Goal: Communication & Community: Connect with others

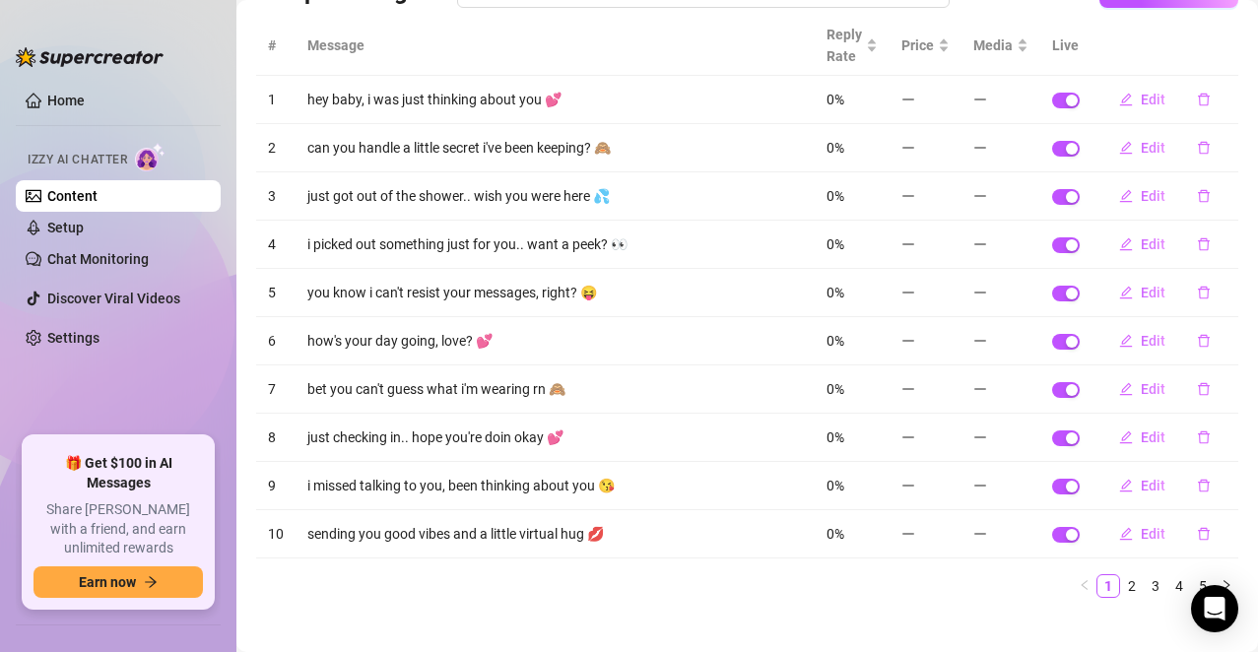
scroll to position [192, 0]
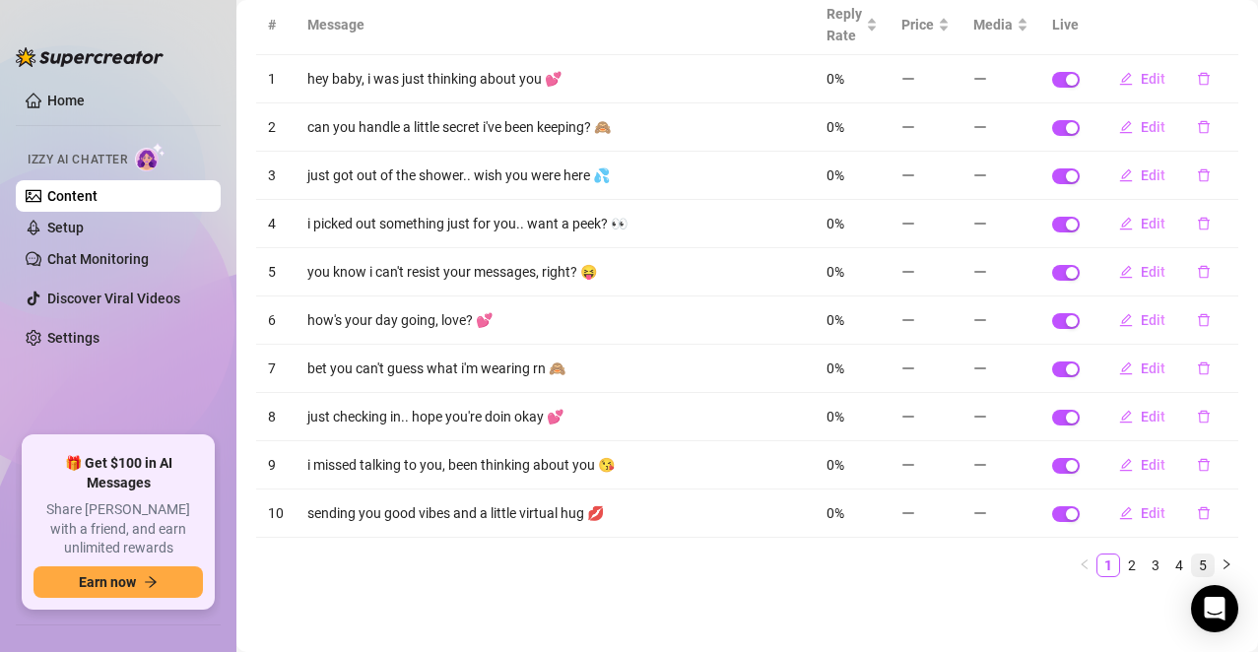
click at [1192, 525] on link "5" at bounding box center [1203, 566] width 22 height 22
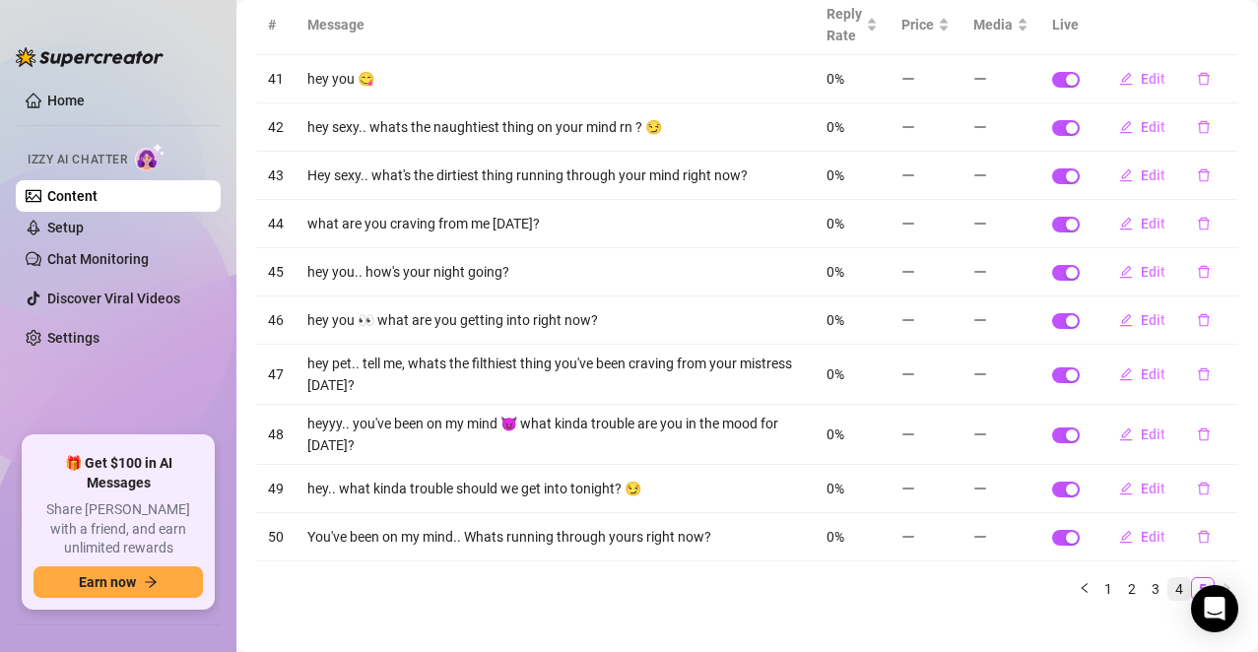
click at [1168, 525] on link "4" at bounding box center [1179, 589] width 22 height 22
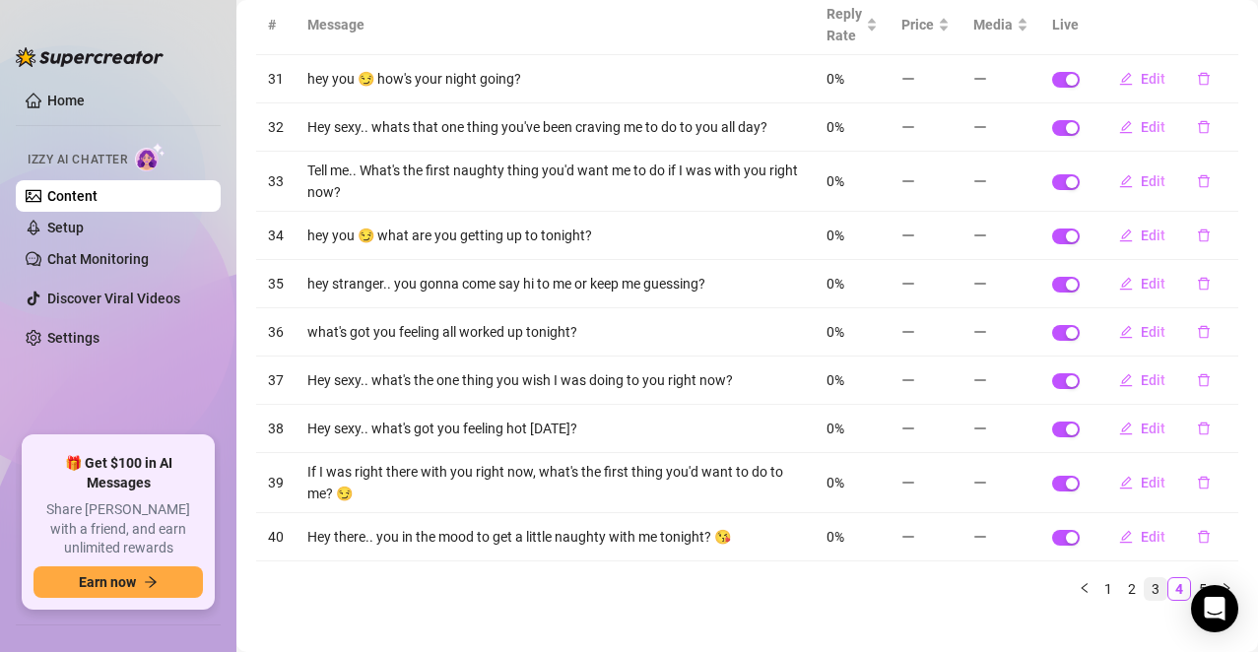
click at [1145, 525] on link "3" at bounding box center [1156, 589] width 22 height 22
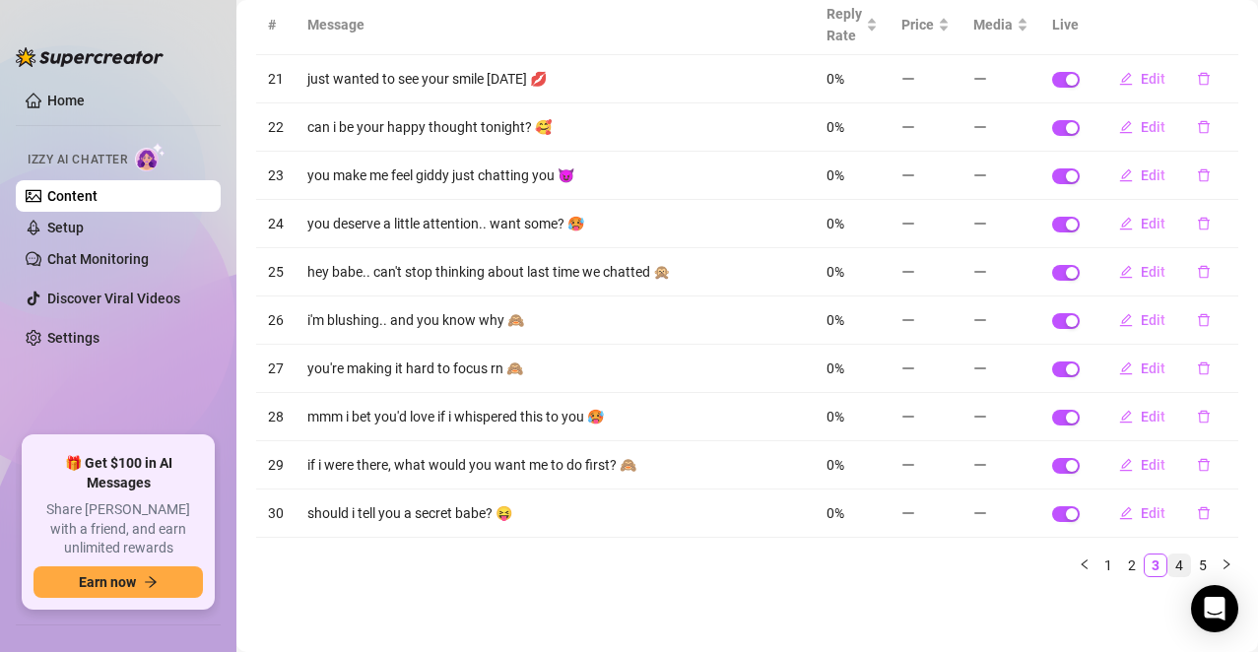
click at [1168, 525] on link "4" at bounding box center [1179, 566] width 22 height 22
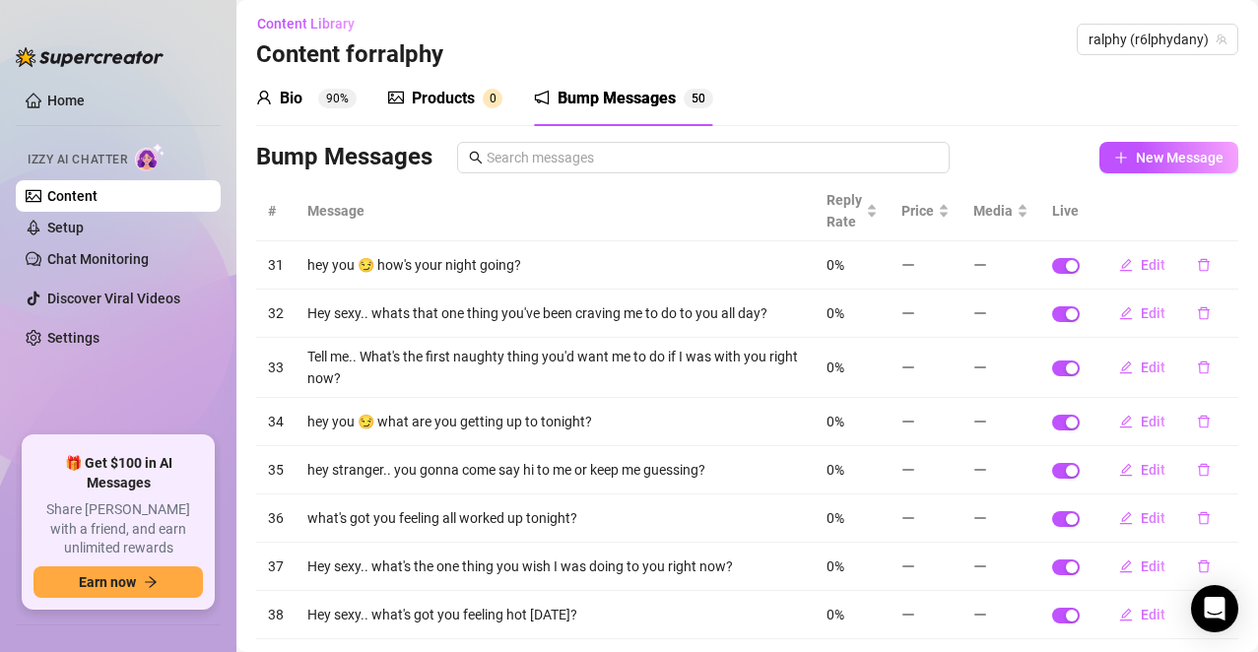
scroll to position [0, 0]
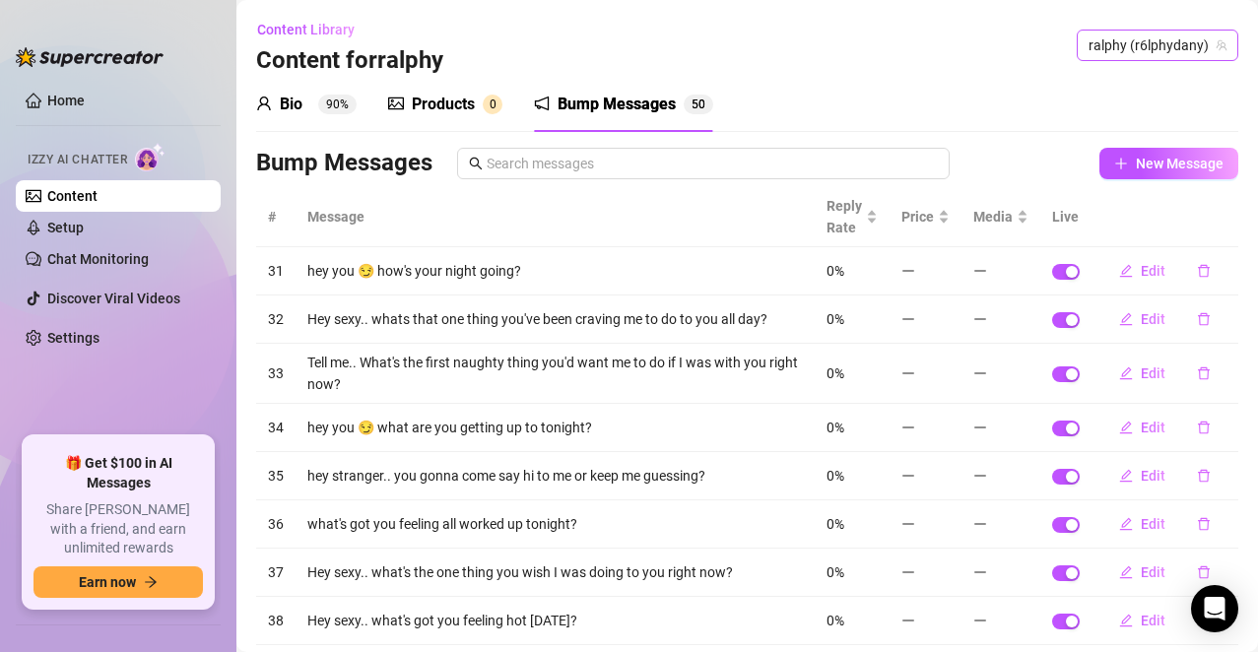
click at [1139, 47] on span "ralphy (r6lphydany)" at bounding box center [1158, 46] width 138 height 30
paste input "skylarbanxx"
type input "skylarbanxx"
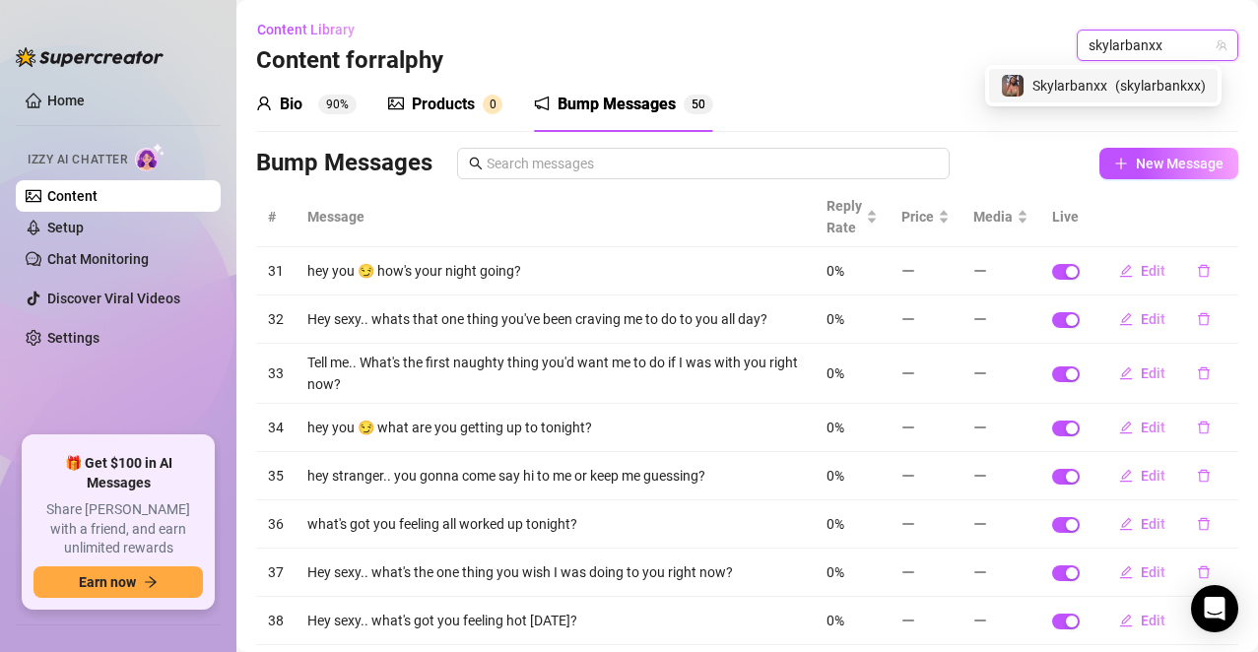
click at [1141, 88] on span "( skylarbankxx )" at bounding box center [1160, 86] width 91 height 22
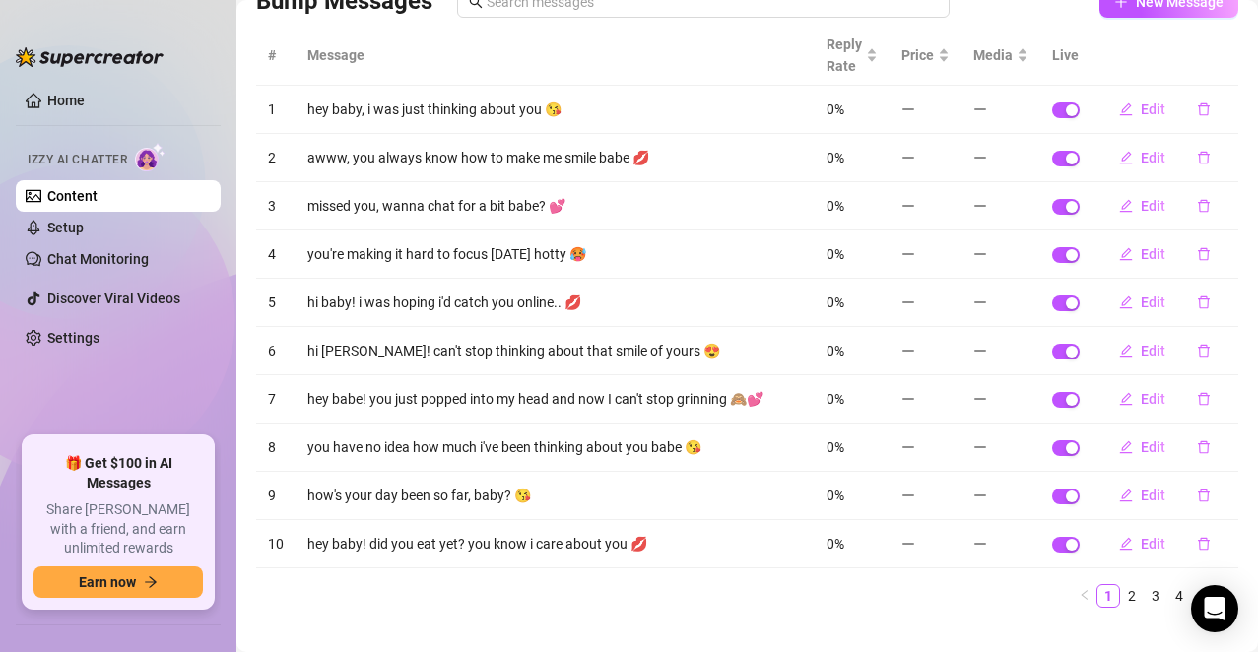
scroll to position [192, 0]
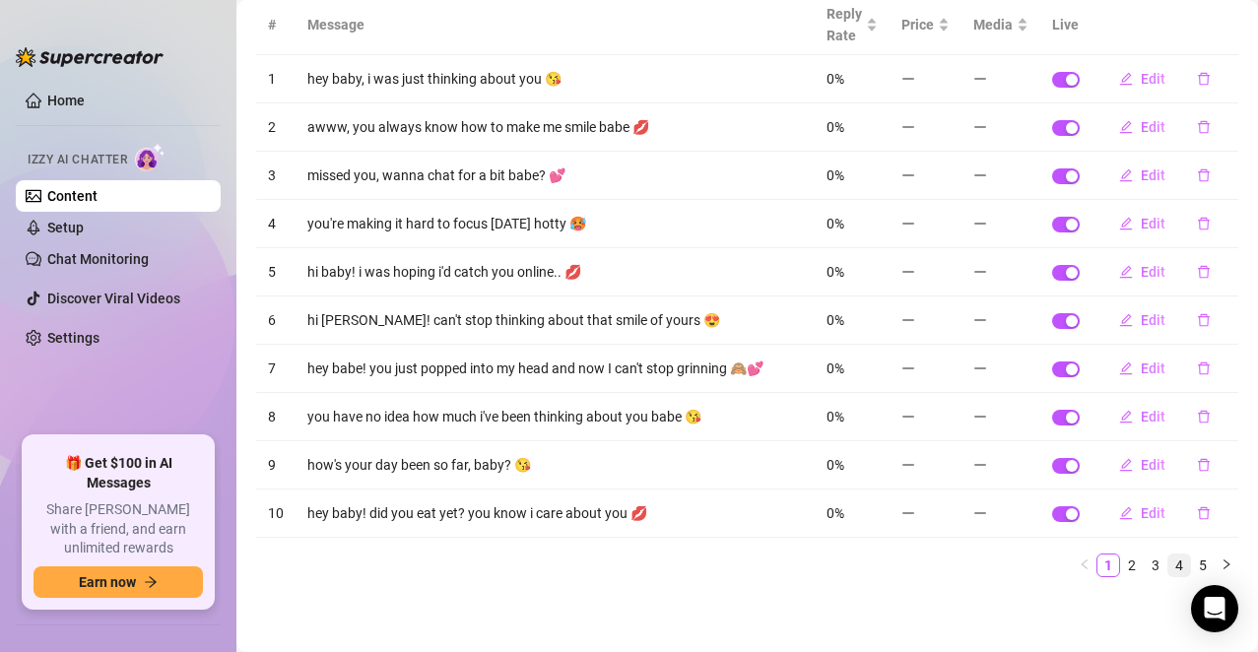
click at [1168, 525] on link "4" at bounding box center [1179, 566] width 22 height 22
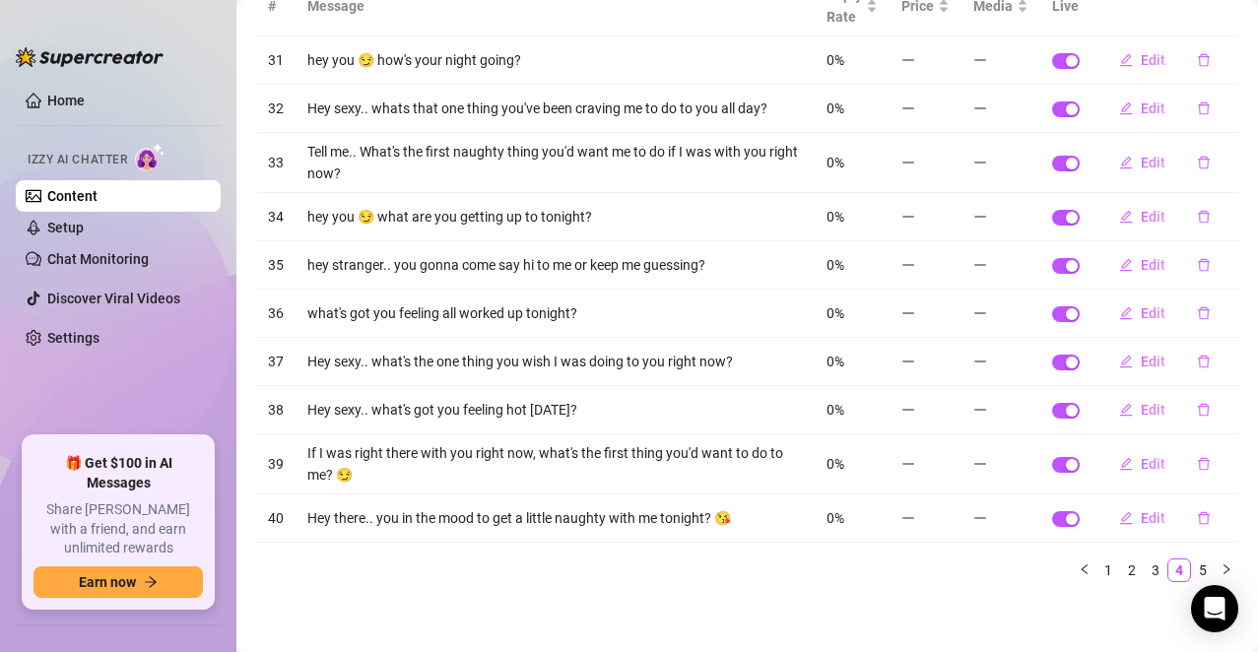
scroll to position [216, 0]
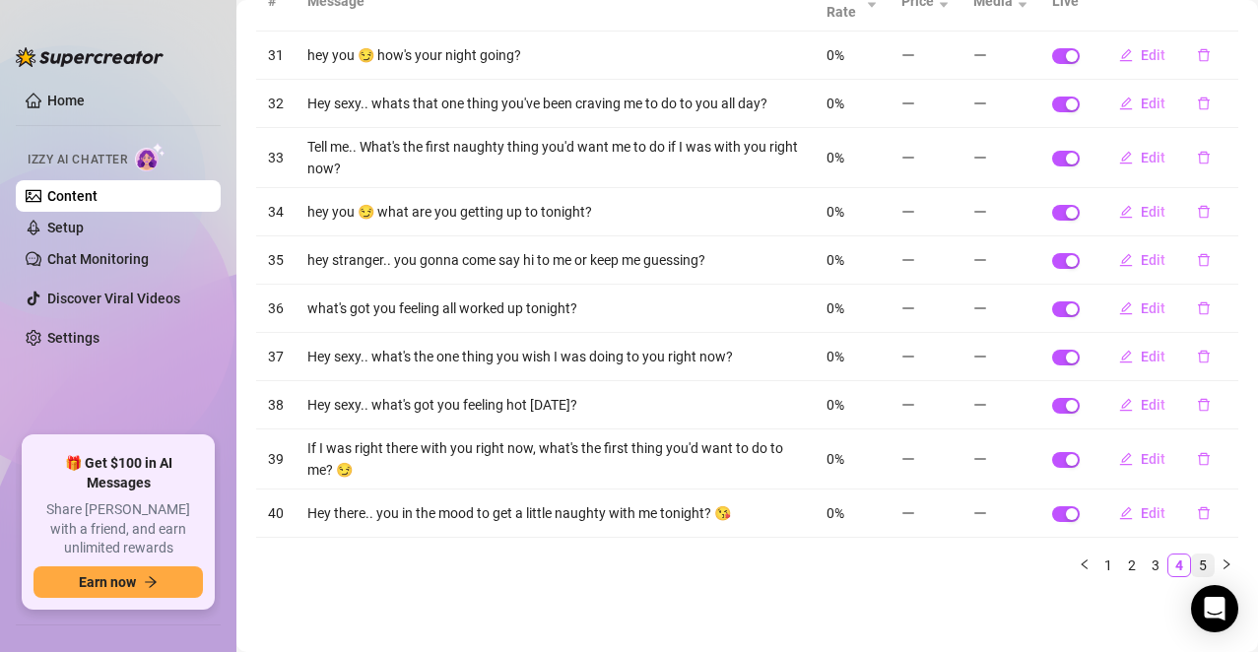
click at [1192, 525] on link "5" at bounding box center [1203, 566] width 22 height 22
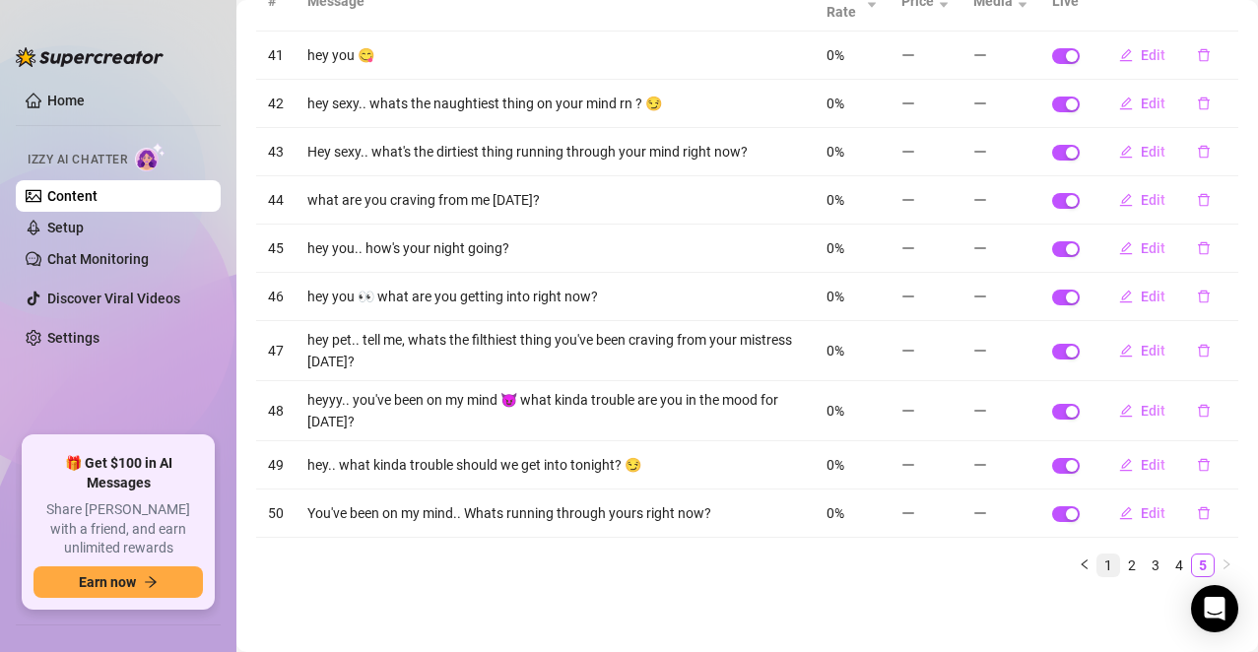
click at [1096, 525] on li "1" at bounding box center [1108, 566] width 24 height 24
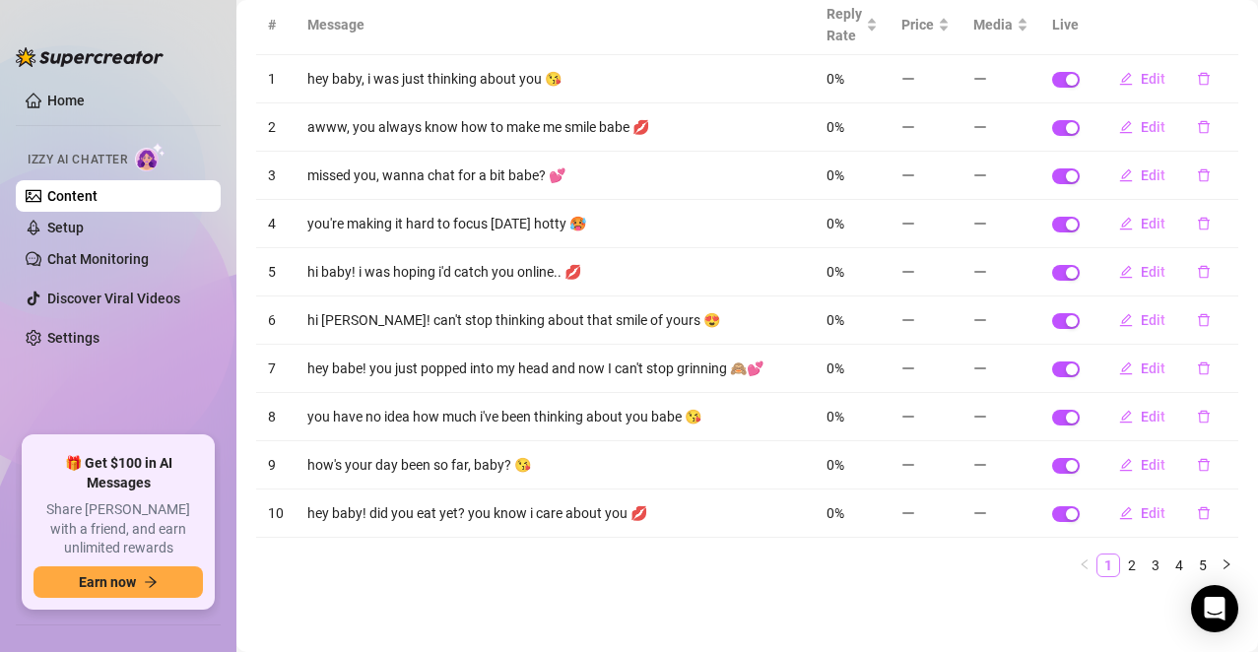
scroll to position [192, 0]
click at [1125, 525] on link "2" at bounding box center [1132, 566] width 22 height 22
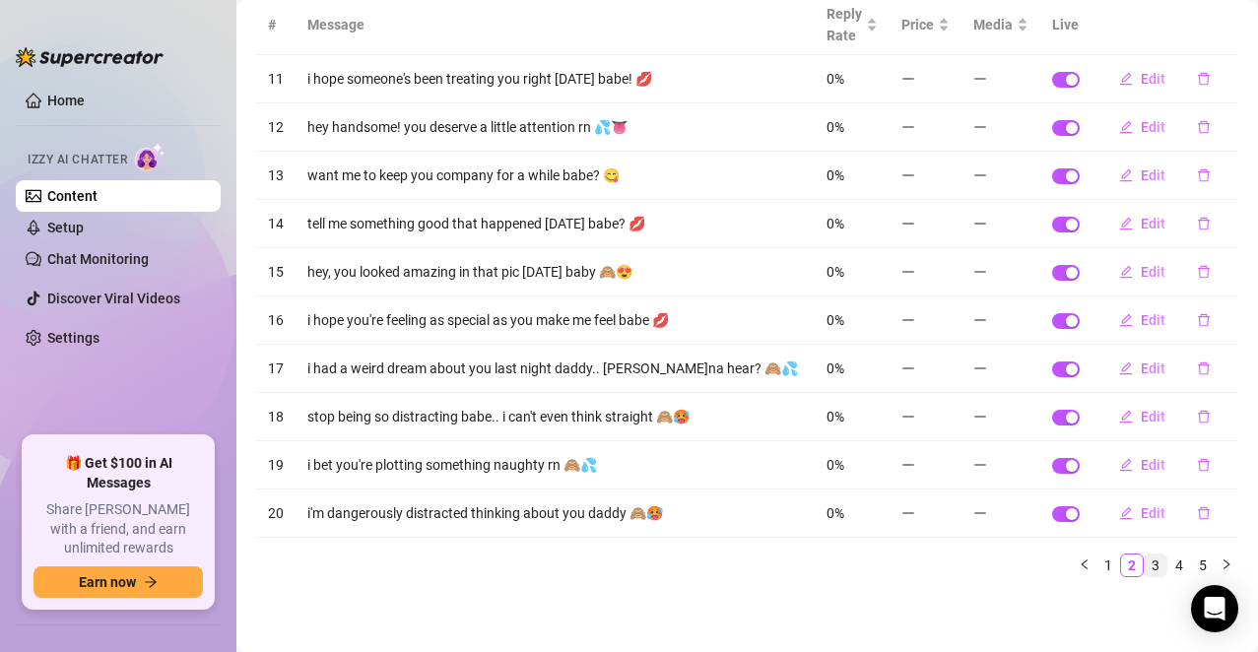
click at [1145, 525] on link "3" at bounding box center [1156, 566] width 22 height 22
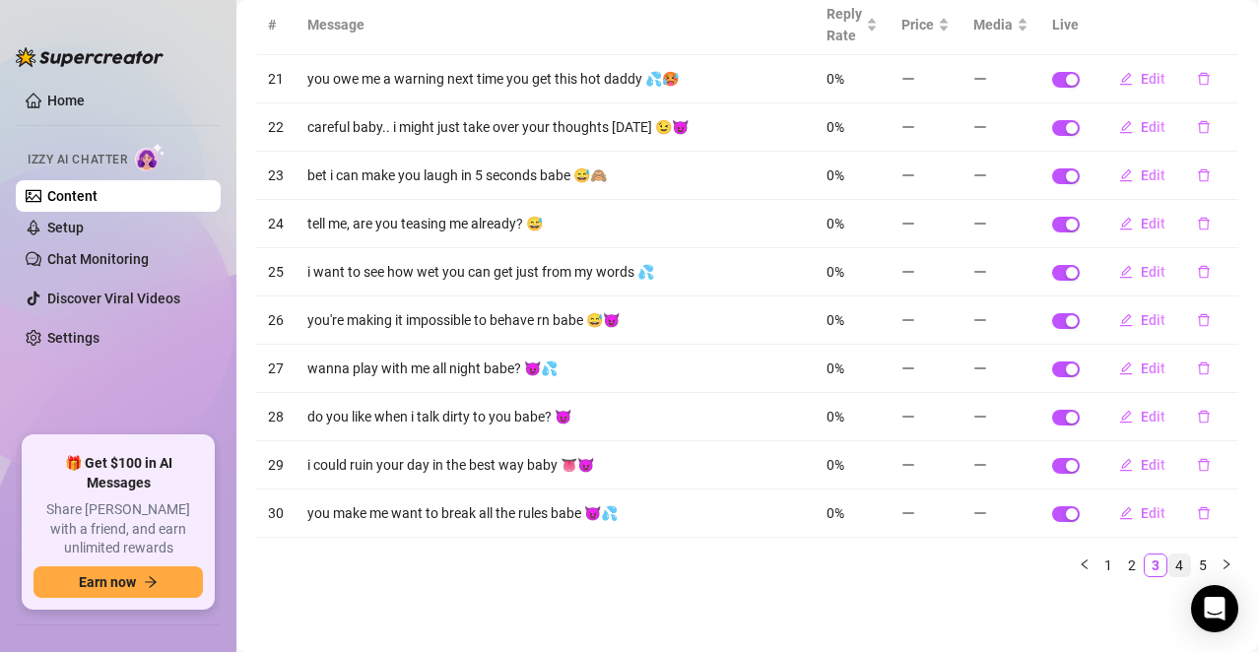
click at [1168, 525] on link "4" at bounding box center [1179, 566] width 22 height 22
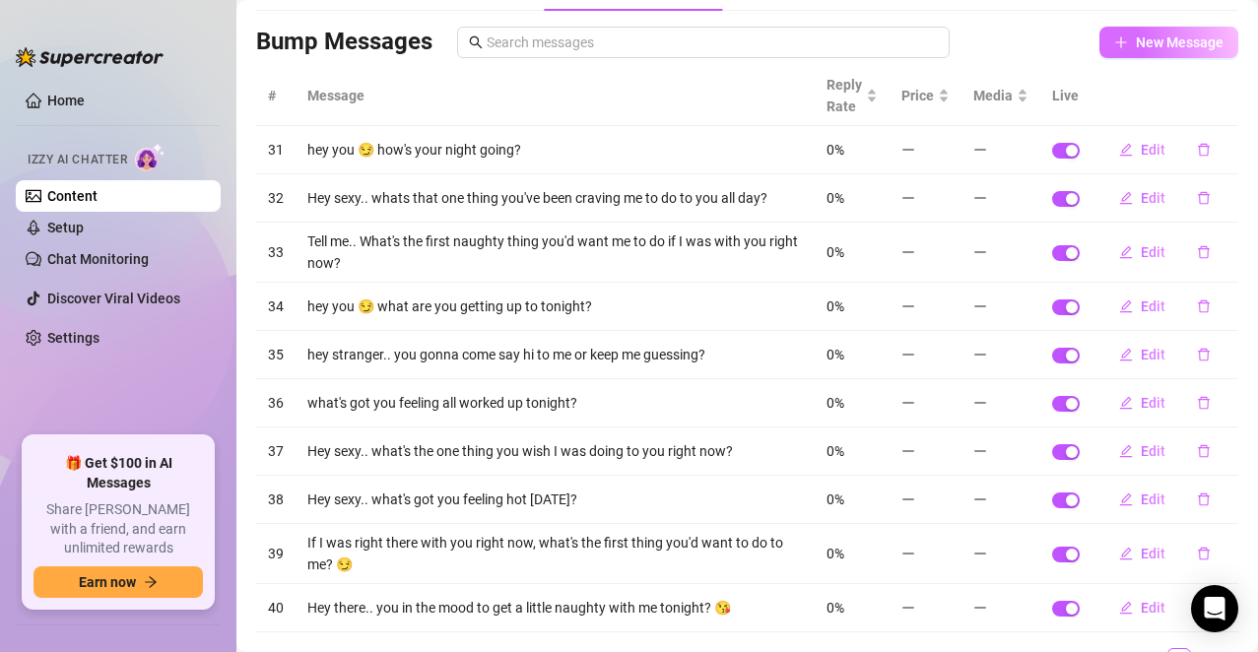
scroll to position [0, 0]
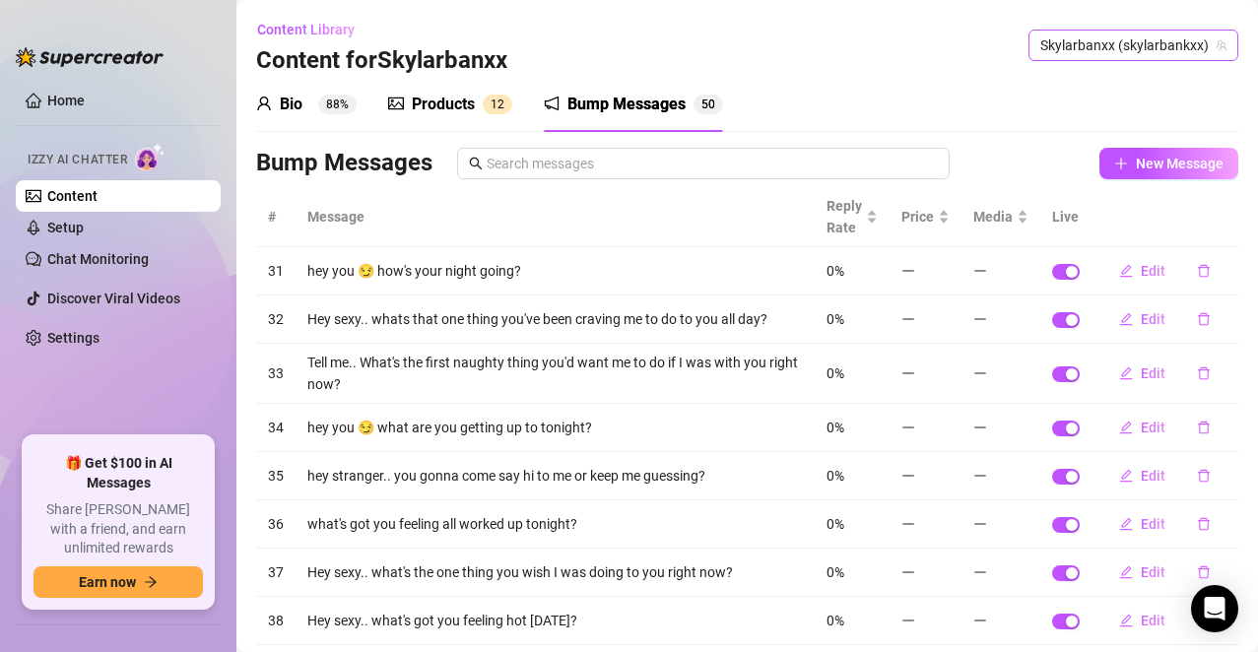
click at [1135, 42] on span "Skylarbanxx (skylarbankxx)" at bounding box center [1133, 46] width 186 height 30
paste input "reallarissacastro"
type input "reallarissacastro"
click at [1133, 78] on span "( reallarissacastro )" at bounding box center [1149, 86] width 112 height 22
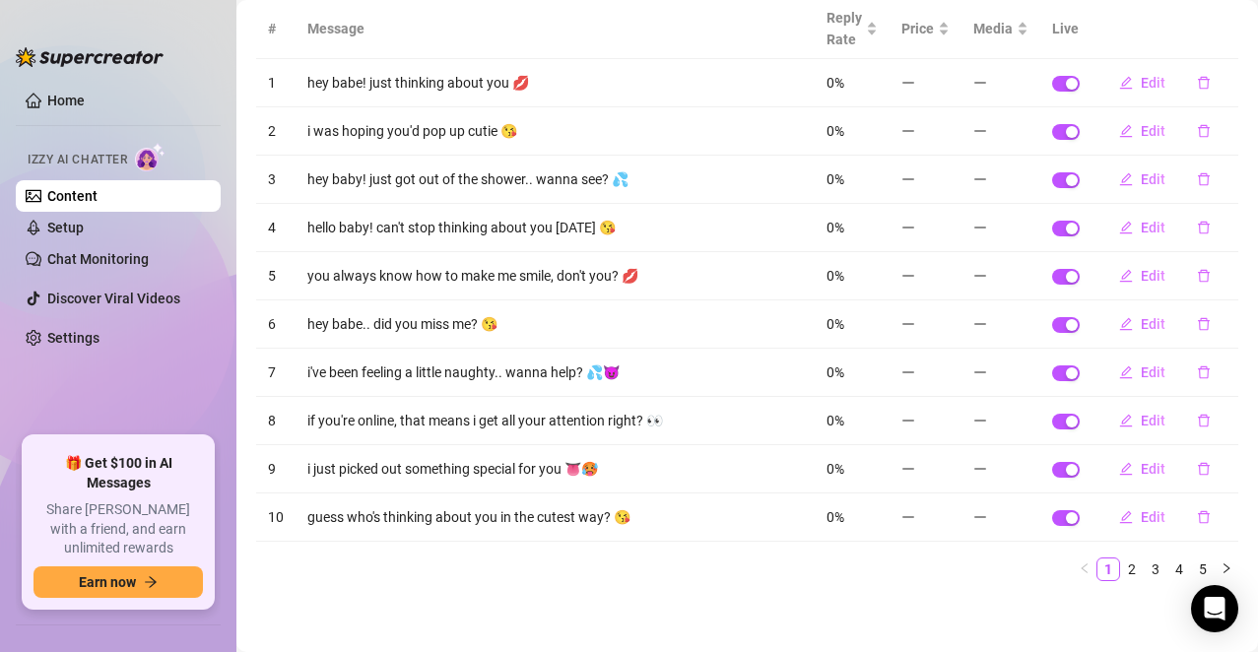
scroll to position [192, 0]
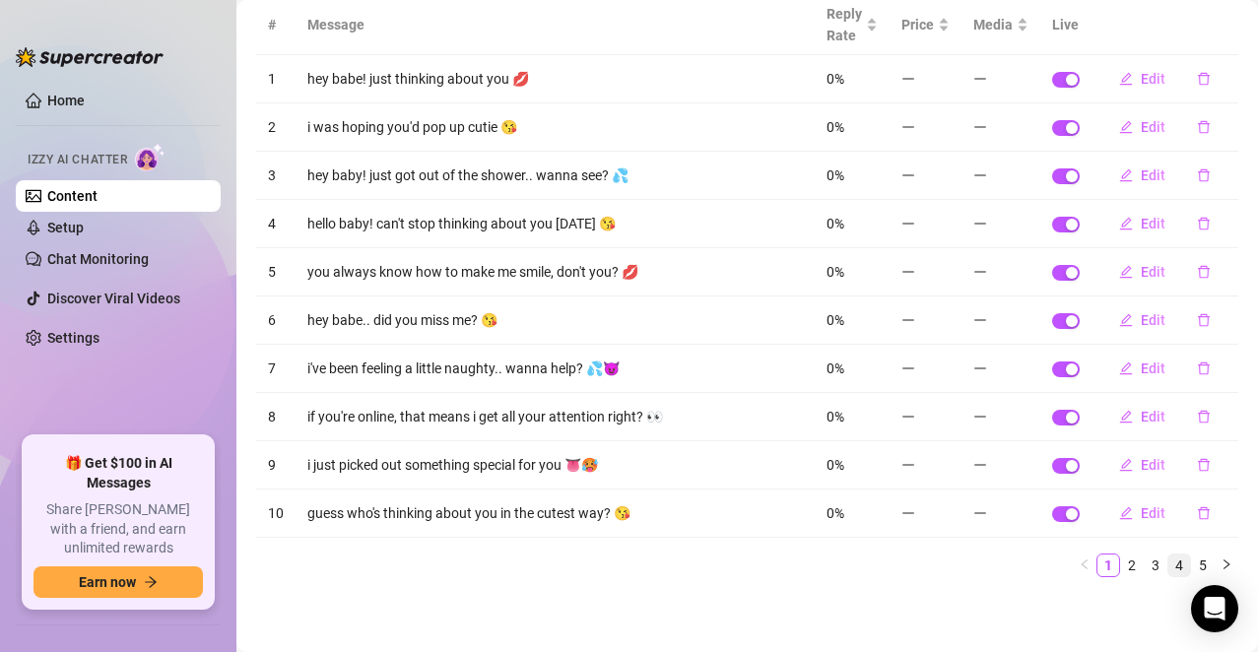
click at [1168, 525] on link "4" at bounding box center [1179, 566] width 22 height 22
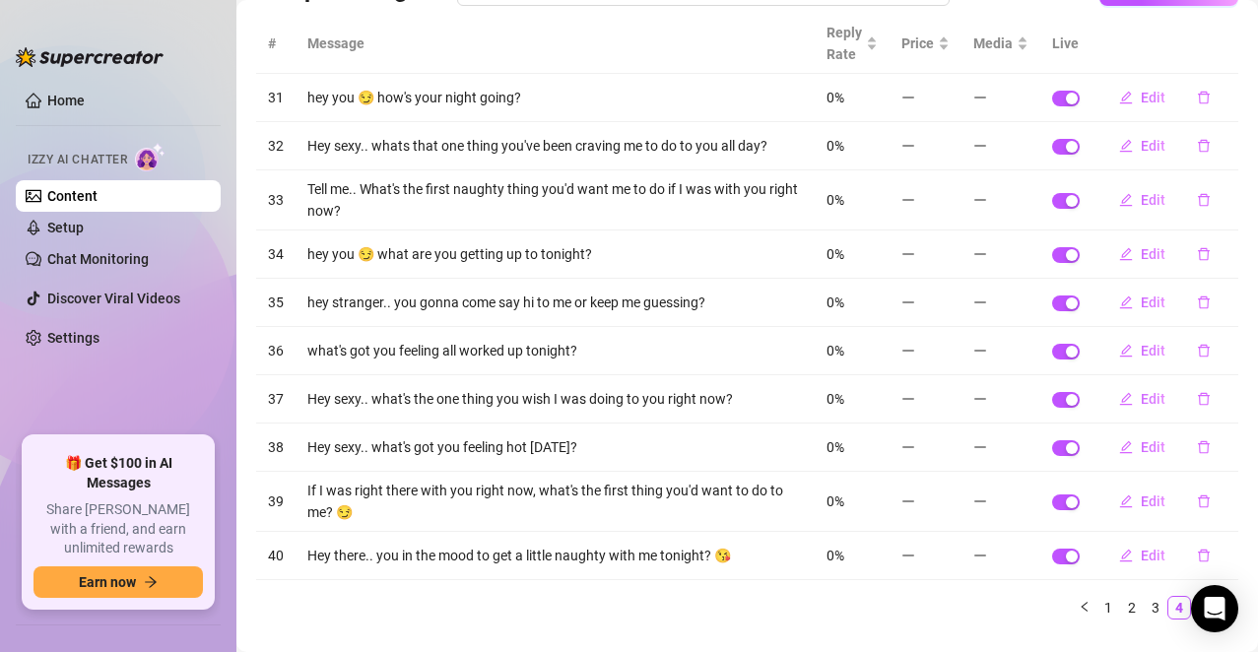
scroll to position [216, 0]
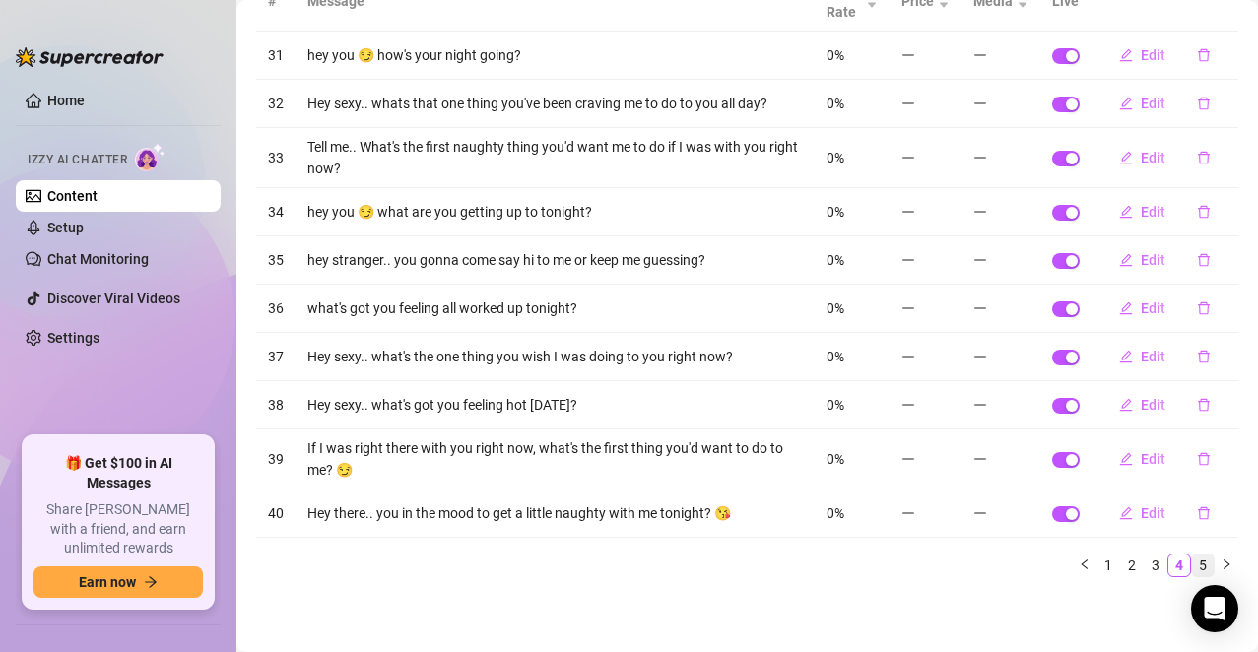
click at [1192, 525] on link "5" at bounding box center [1203, 566] width 22 height 22
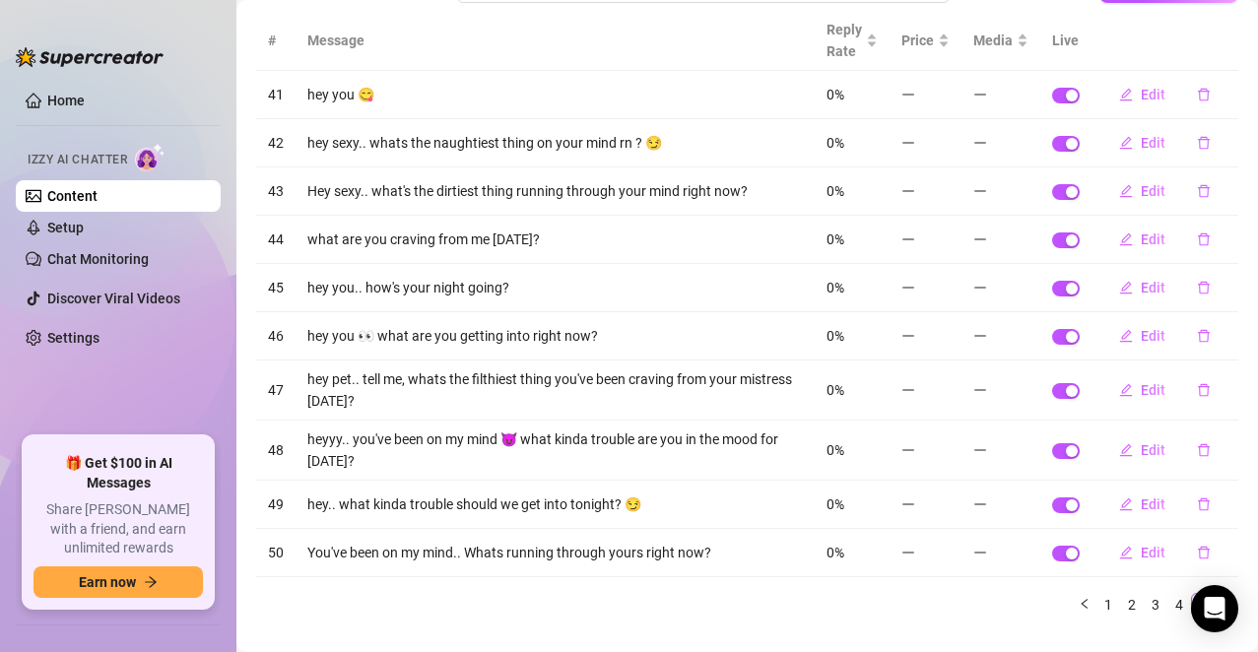
scroll to position [0, 0]
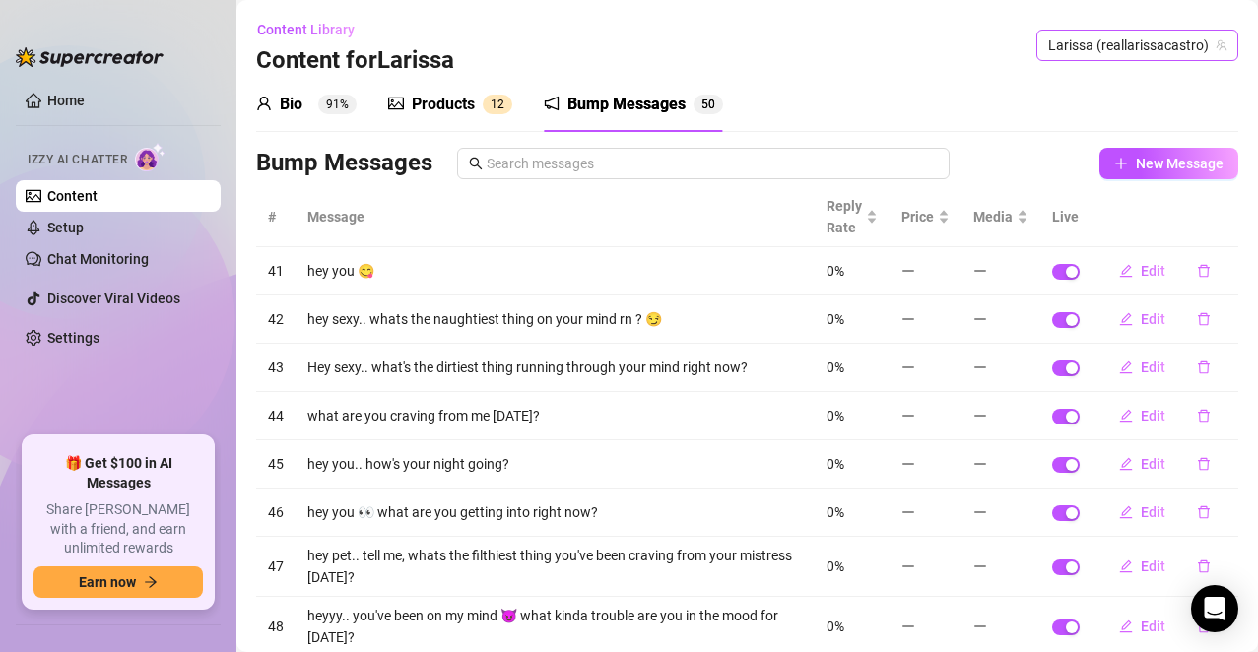
click at [1157, 48] on span "Larissa (reallarissacastro)" at bounding box center [1137, 46] width 178 height 30
paste input "509baeby"
type input "509baeby"
click at [1136, 89] on span "( 509baeby )" at bounding box center [1170, 86] width 71 height 22
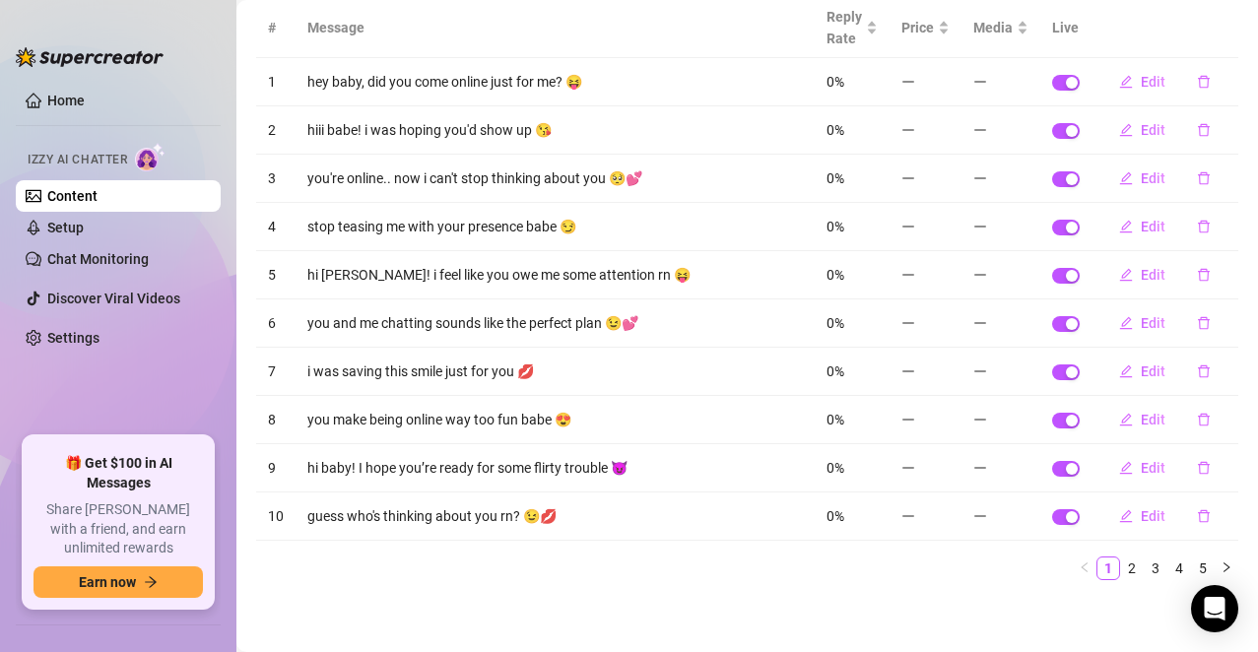
scroll to position [192, 0]
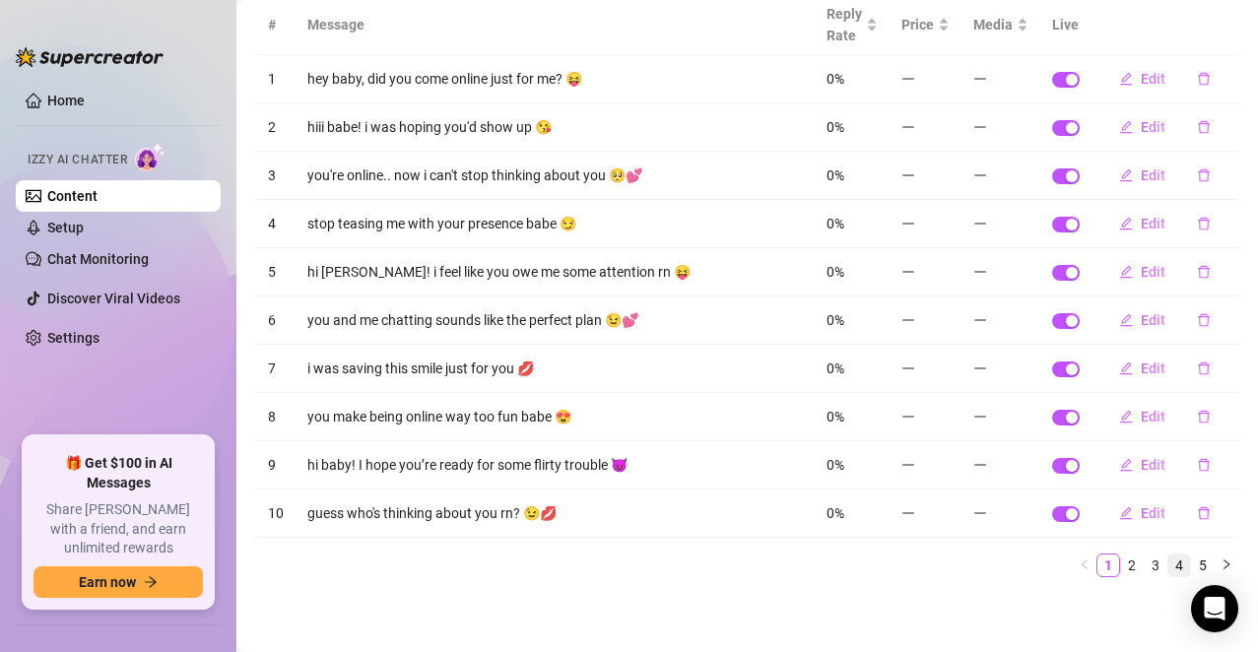
click at [1168, 525] on link "4" at bounding box center [1179, 566] width 22 height 22
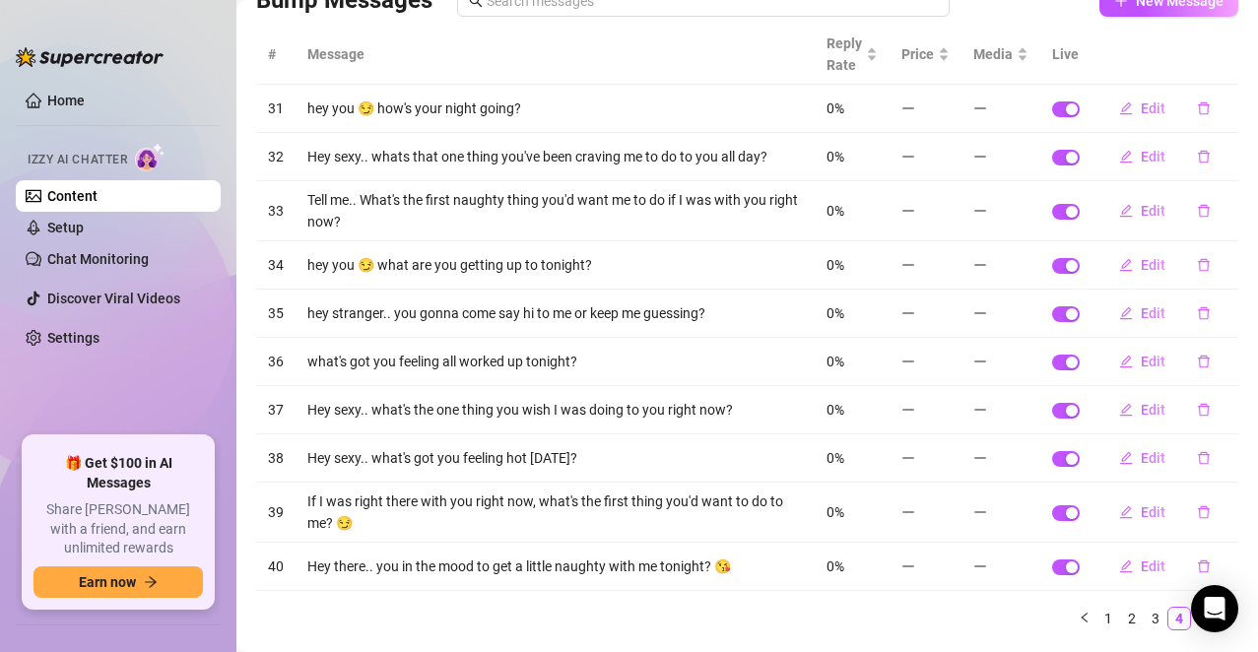
scroll to position [197, 0]
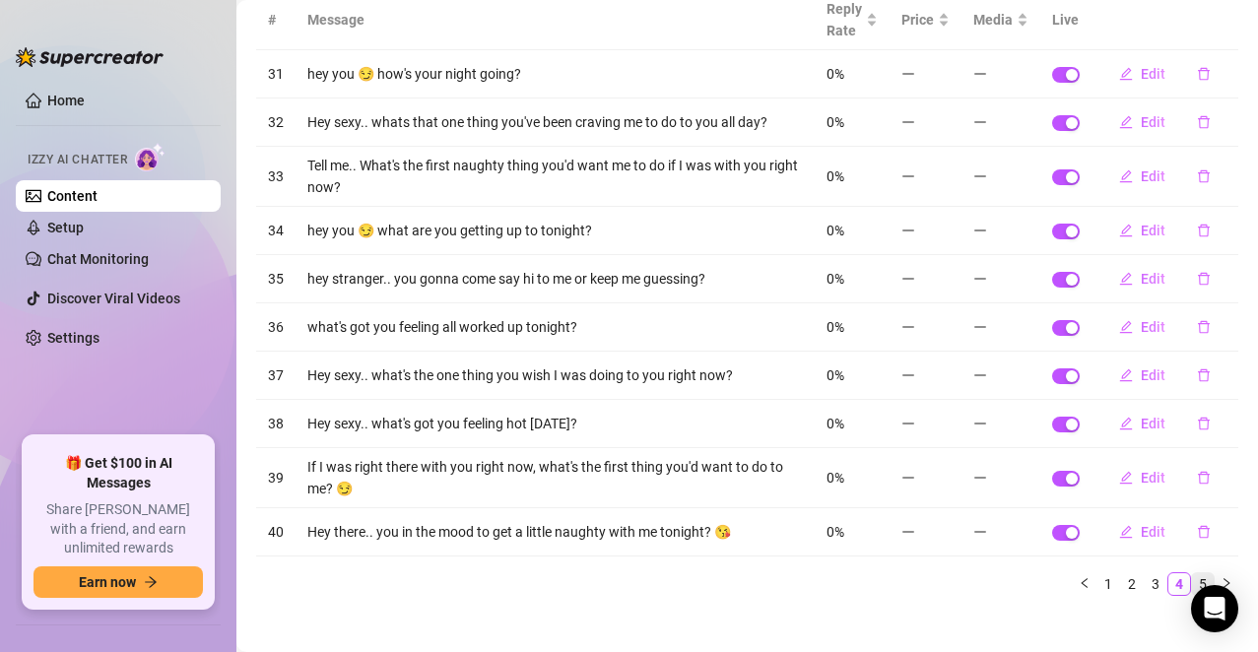
click at [1192, 525] on link "5" at bounding box center [1203, 584] width 22 height 22
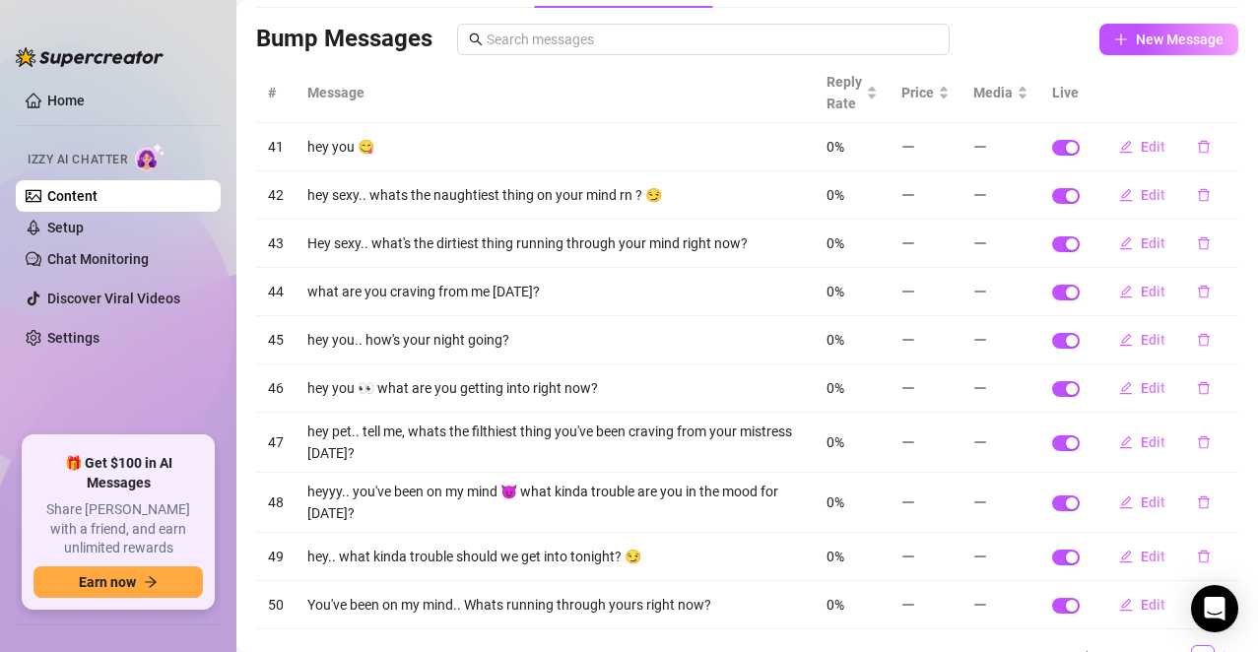
scroll to position [0, 0]
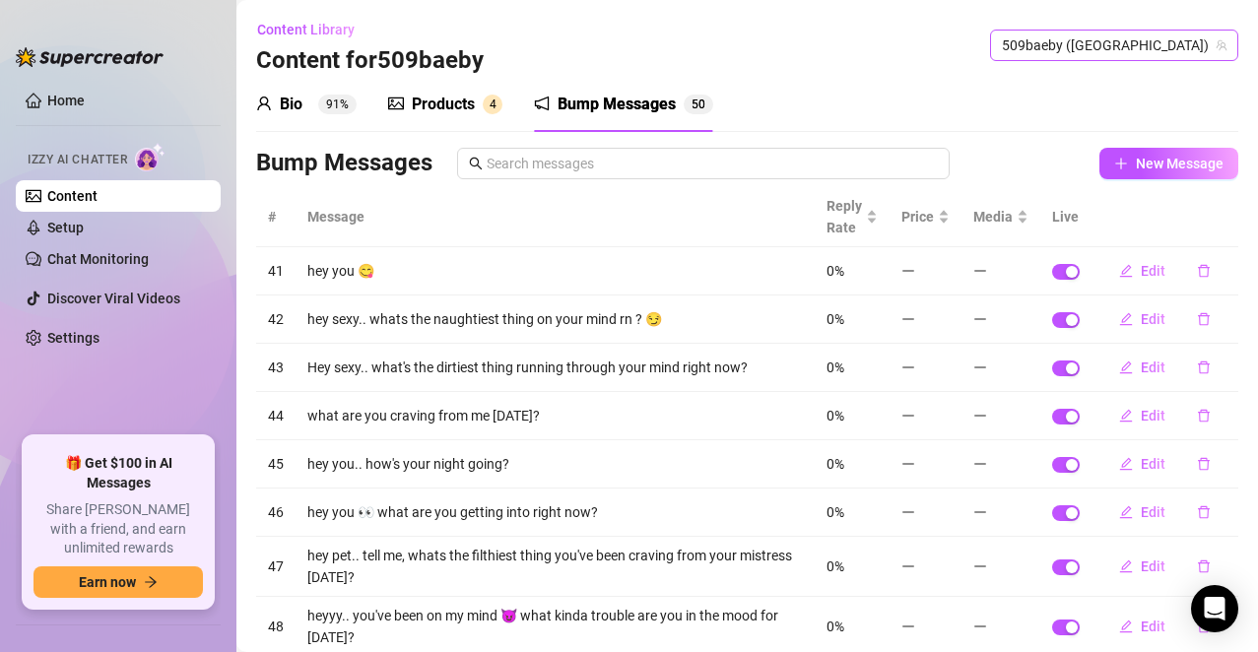
click at [1114, 45] on span "509baeby ([GEOGRAPHIC_DATA])" at bounding box center [1114, 46] width 225 height 30
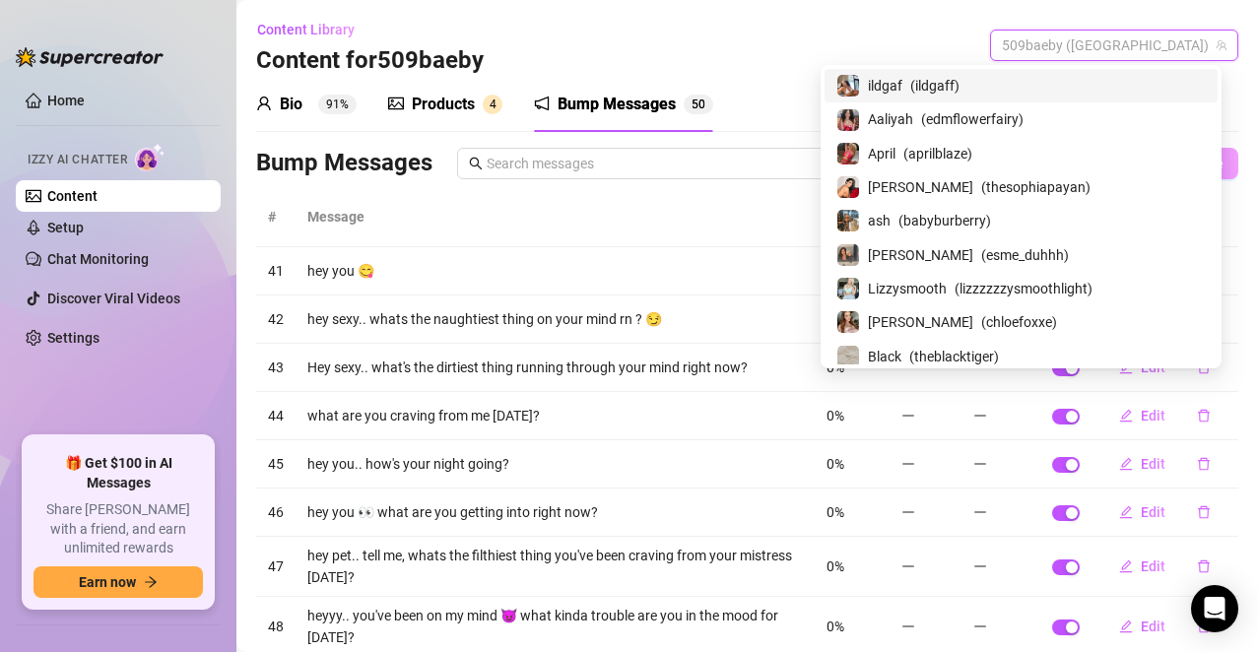
paste input "mamic24"
type input "mamic24"
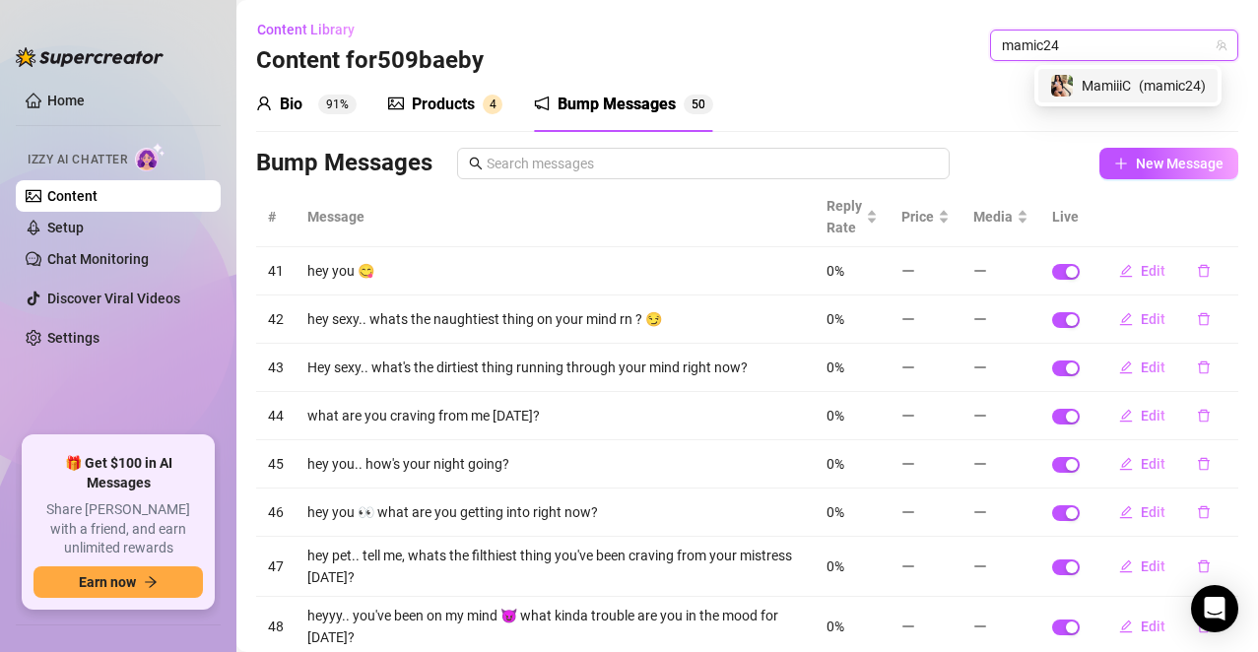
click at [1139, 85] on span "( mamic24 )" at bounding box center [1172, 86] width 67 height 22
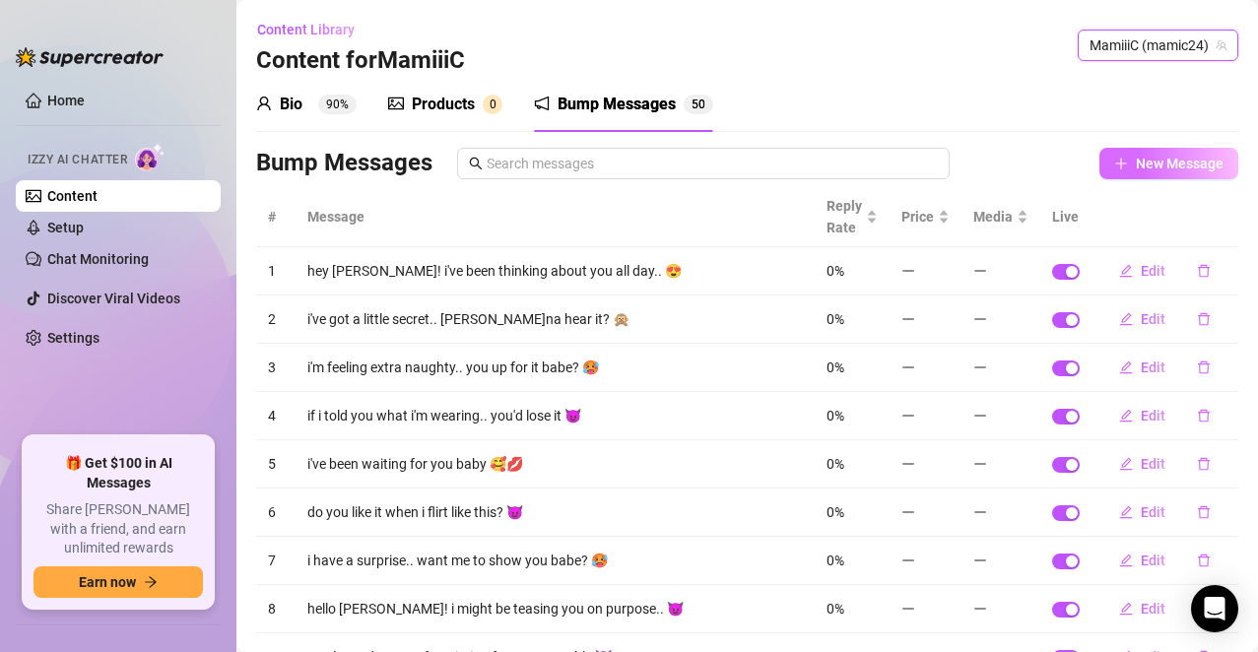
click at [1136, 171] on span "New Message" at bounding box center [1180, 164] width 88 height 16
type textarea "Type your message here..."
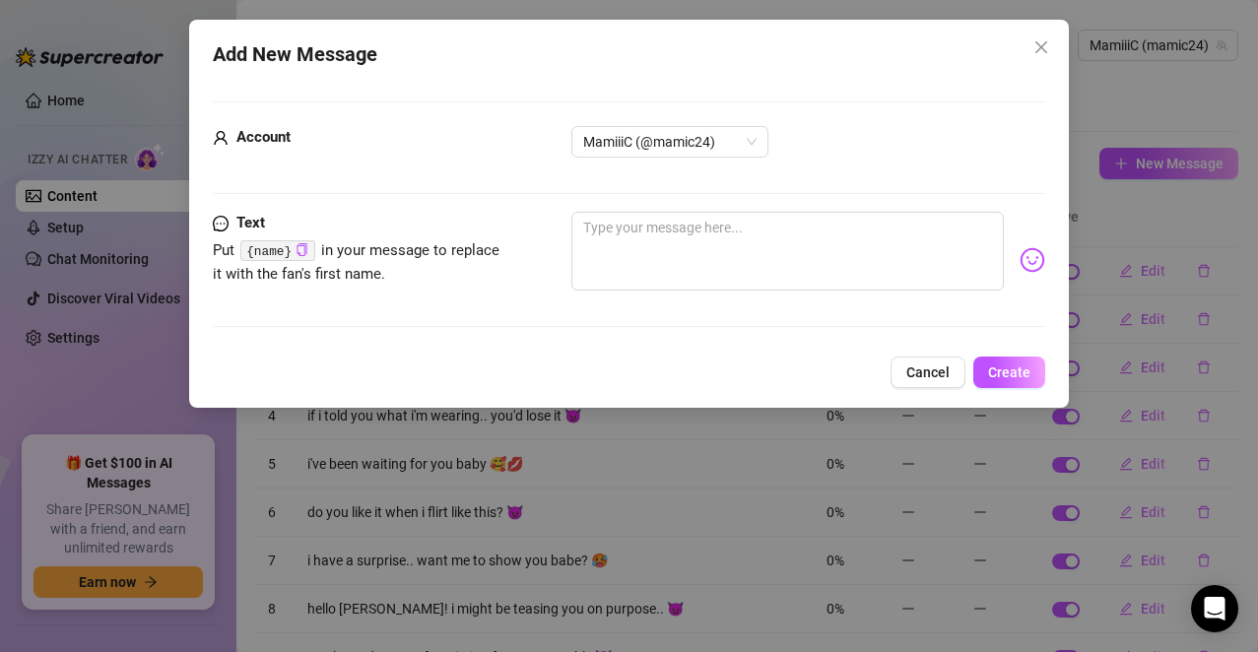
click at [931, 368] on span "Cancel" at bounding box center [927, 372] width 43 height 16
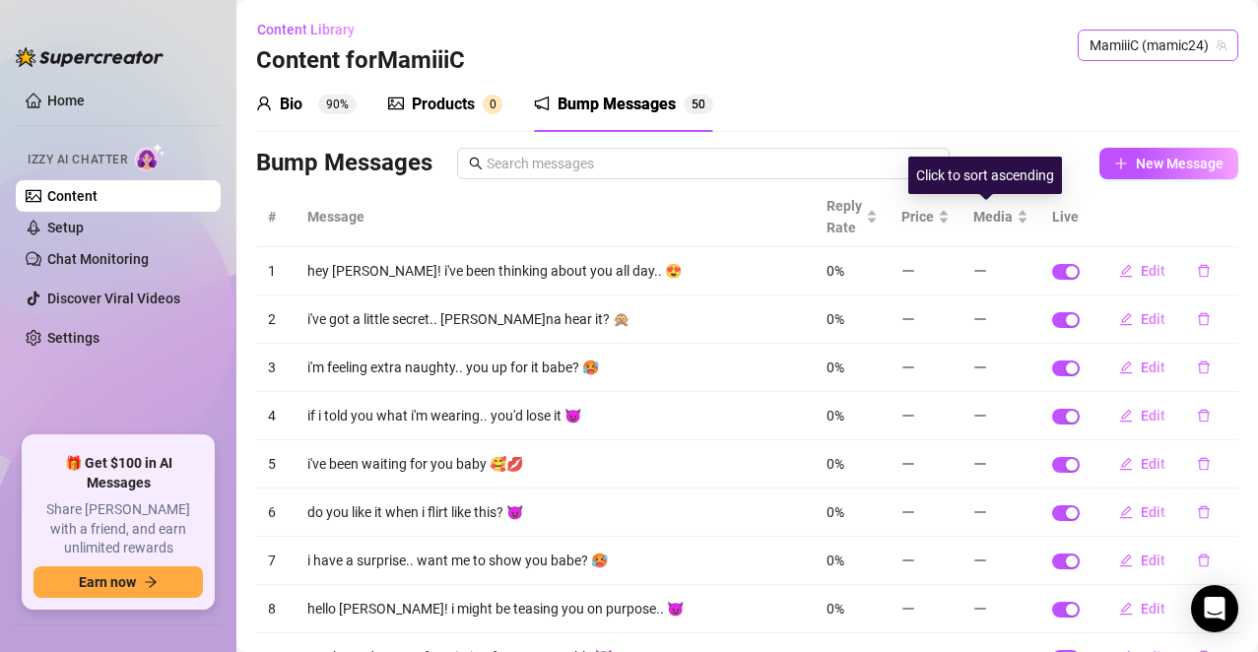
click at [1150, 44] on span "MamiiiC (mamic24)" at bounding box center [1158, 46] width 137 height 30
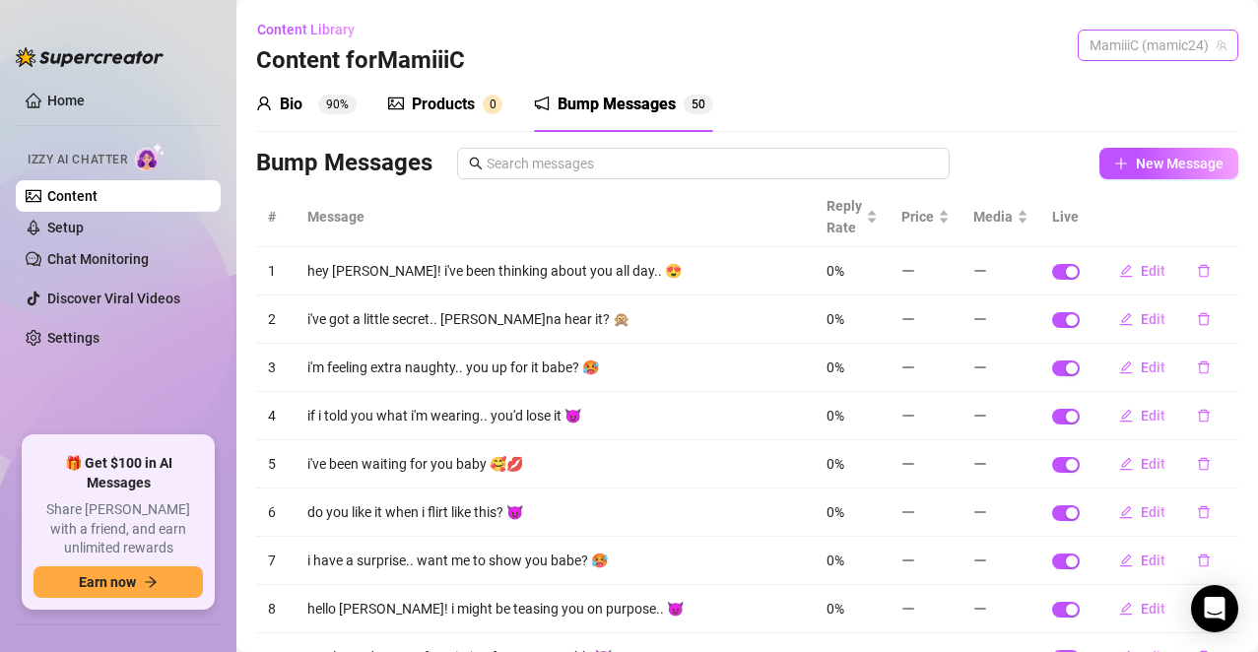
paste input "mami.888"
type input "mami.888"
click at [1167, 74] on div "Mia ( mami.888 )" at bounding box center [1139, 86] width 134 height 24
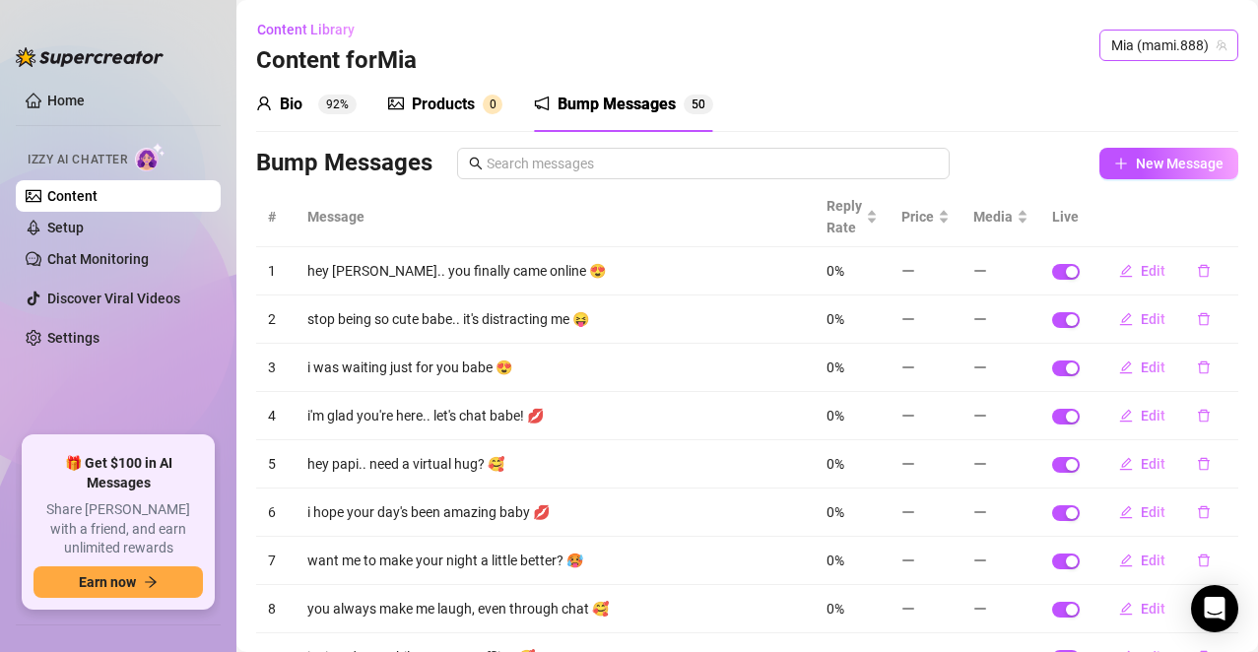
click at [1175, 39] on span "Mia (mami.888)" at bounding box center [1168, 46] width 115 height 30
paste input "thefayemiah"
type input "thefayemiah"
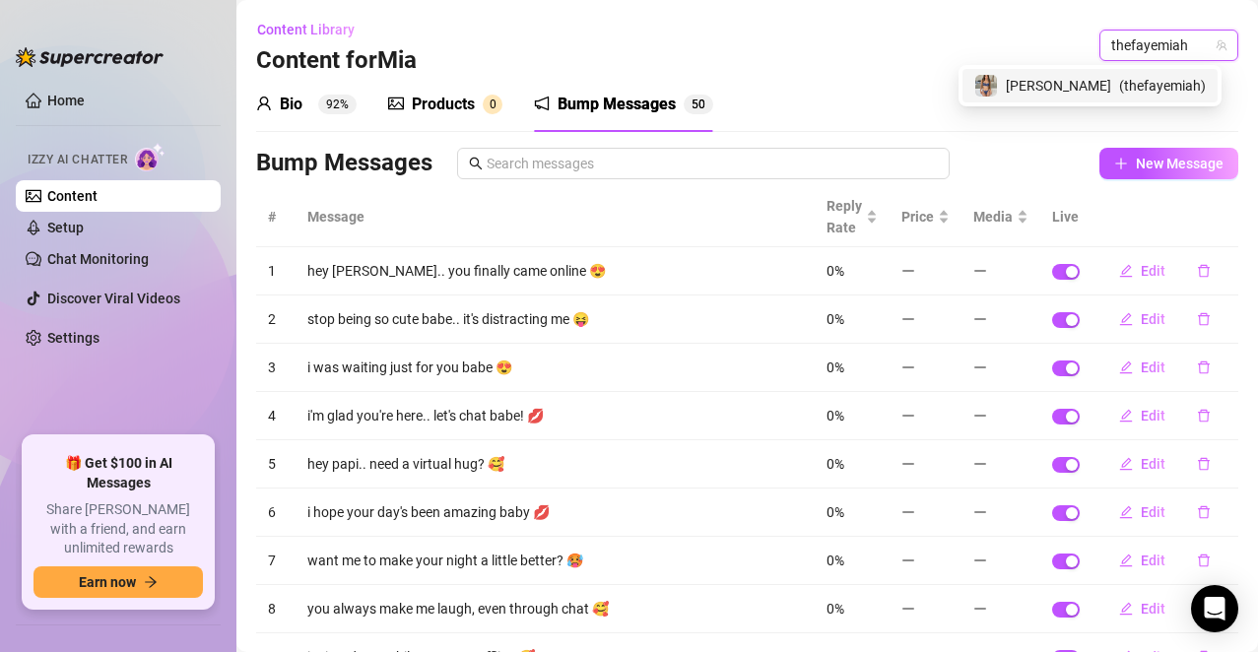
click at [1159, 87] on span "( thefayemiah )" at bounding box center [1162, 86] width 87 height 22
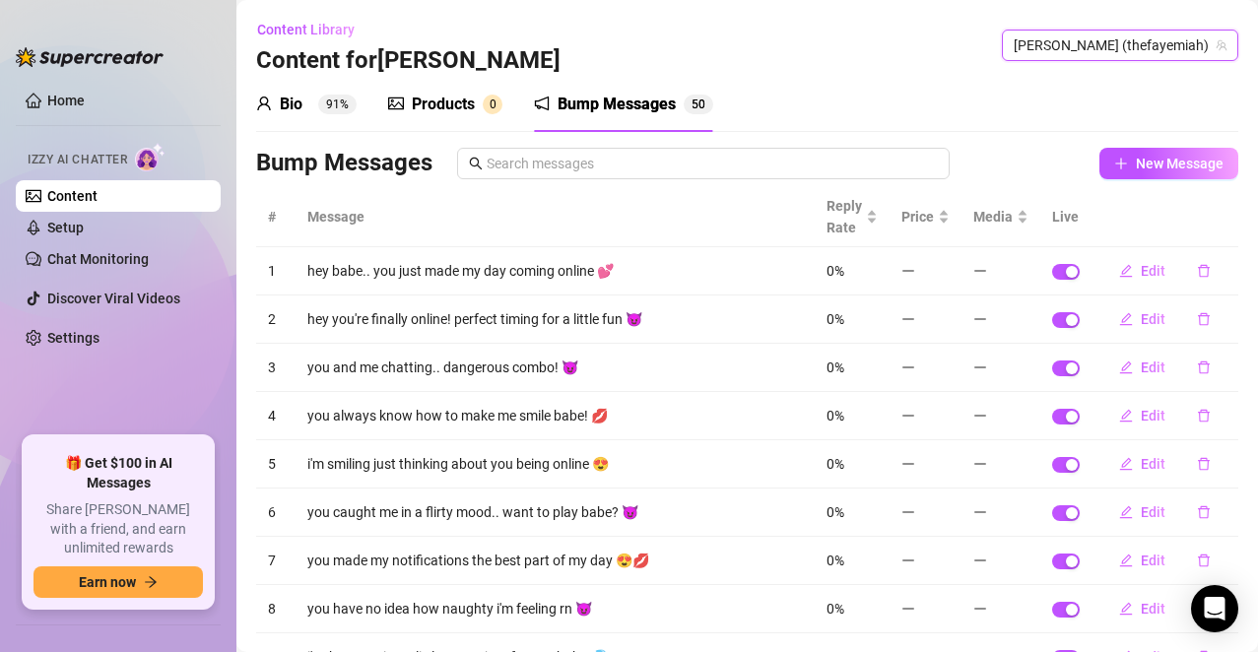
scroll to position [192, 0]
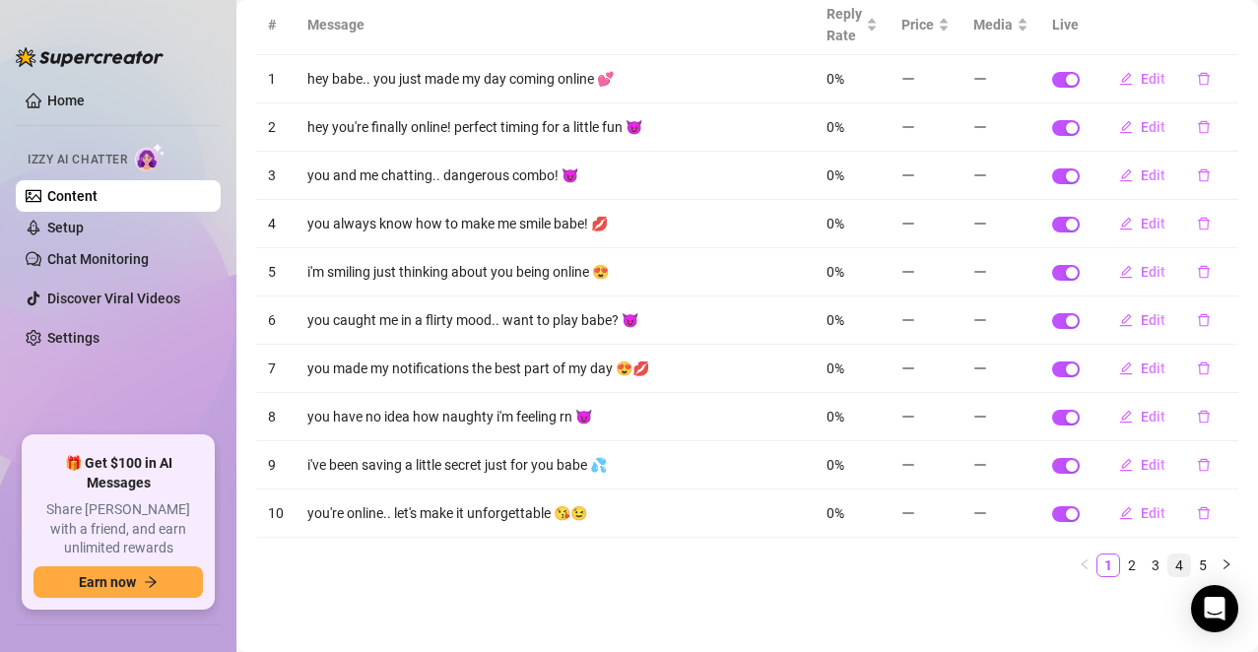
click at [1168, 525] on link "4" at bounding box center [1179, 566] width 22 height 22
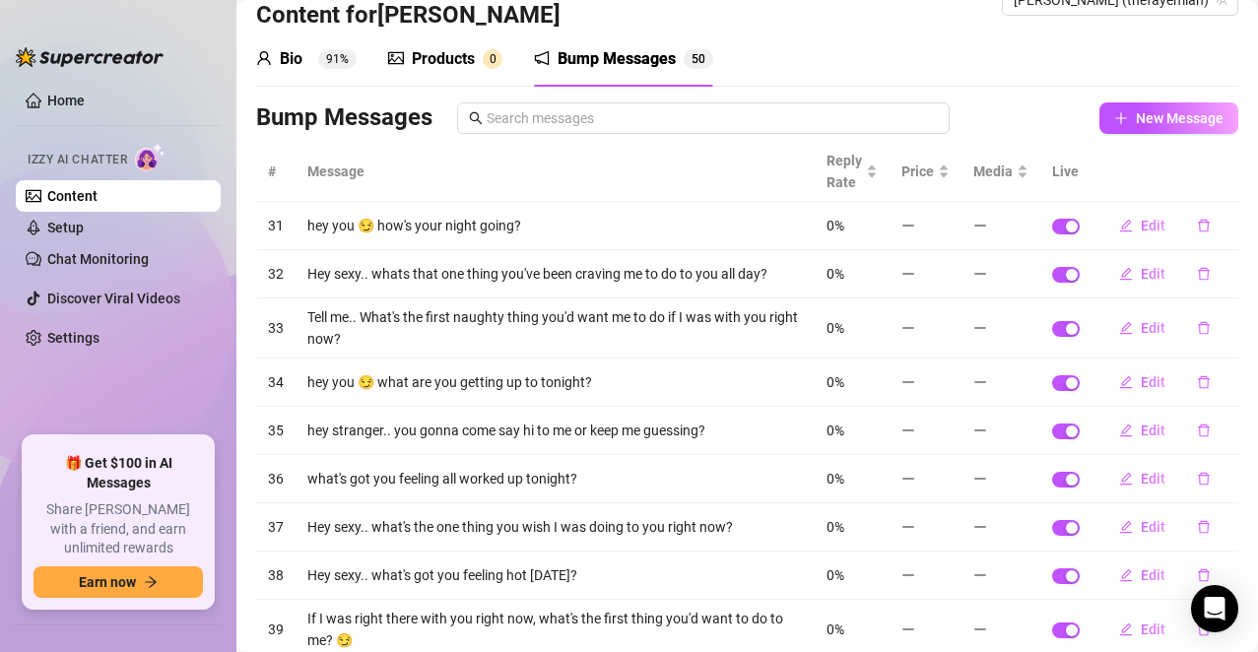
scroll to position [0, 0]
